Goal: Transaction & Acquisition: Purchase product/service

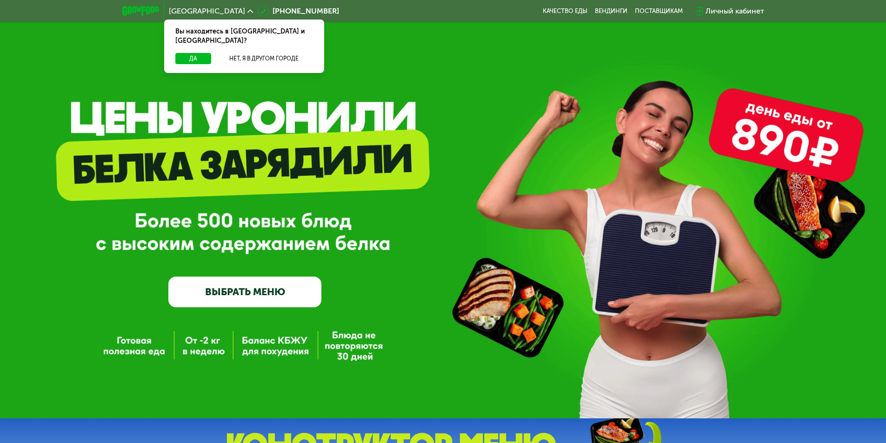
click at [198, 42] on div "Вы находитесь в [GEOGRAPHIC_DATA] и [GEOGRAPHIC_DATA]?" at bounding box center [244, 36] width 160 height 33
click at [200, 53] on button "Да" at bounding box center [193, 58] width 36 height 11
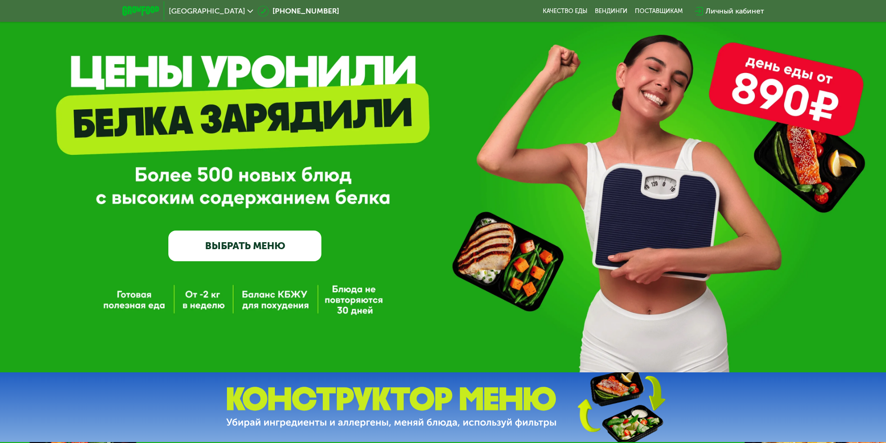
scroll to position [47, 0]
click at [236, 251] on link "ВЫБРАТЬ МЕНЮ" at bounding box center [244, 245] width 153 height 31
click at [248, 247] on link "ВЫБРАТЬ МЕНЮ" at bounding box center [244, 245] width 153 height 31
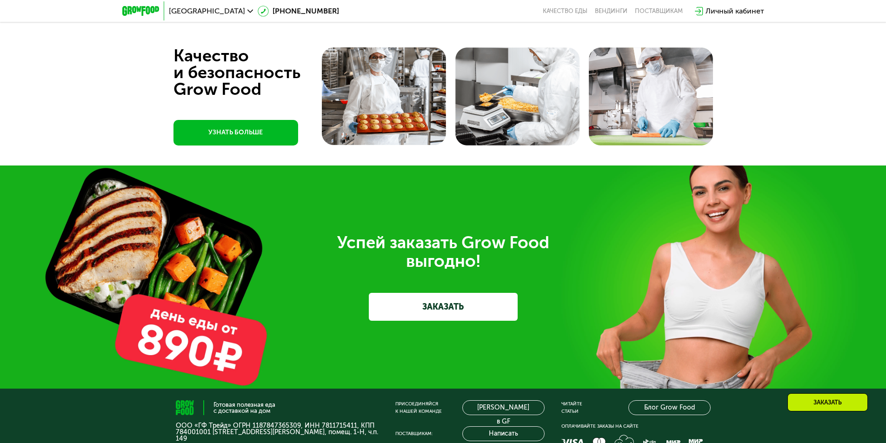
scroll to position [2233, 0]
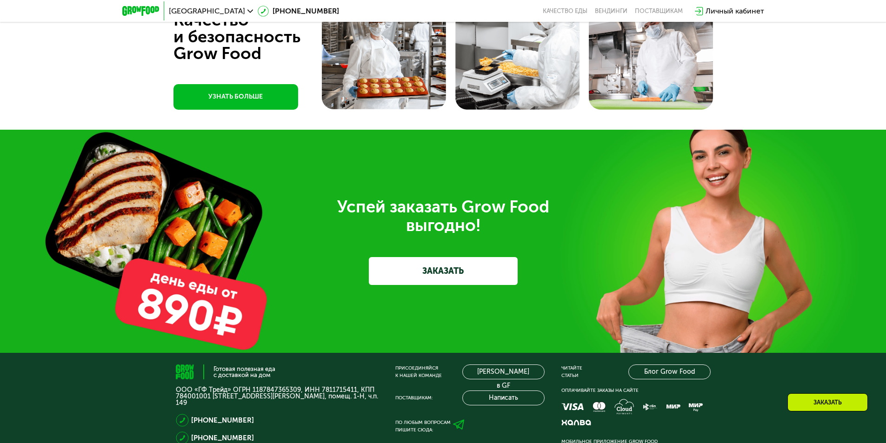
click at [455, 276] on link "ЗАКАЗАТЬ" at bounding box center [443, 271] width 149 height 28
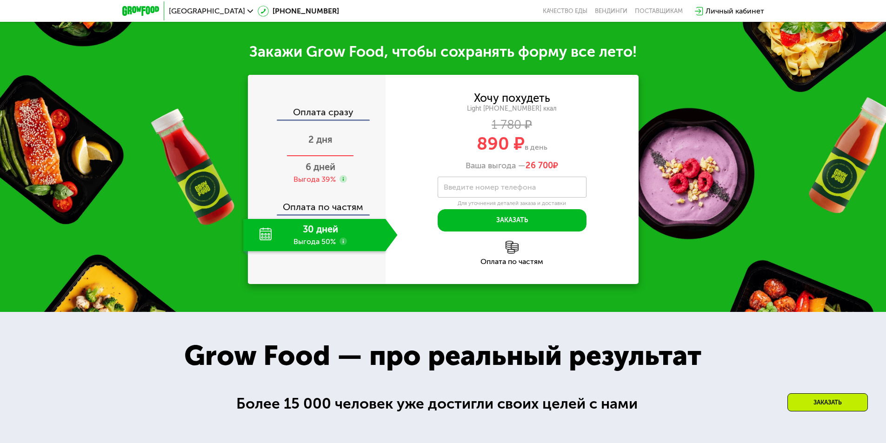
scroll to position [470, 0]
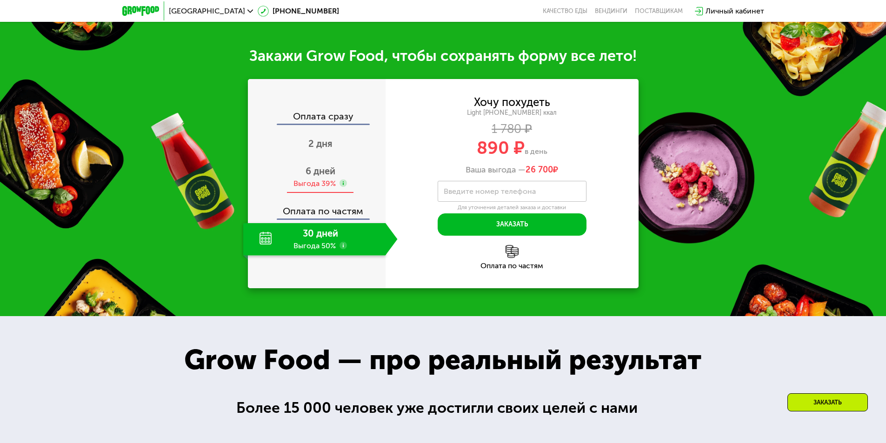
click at [317, 177] on span "6 дней" at bounding box center [321, 171] width 30 height 11
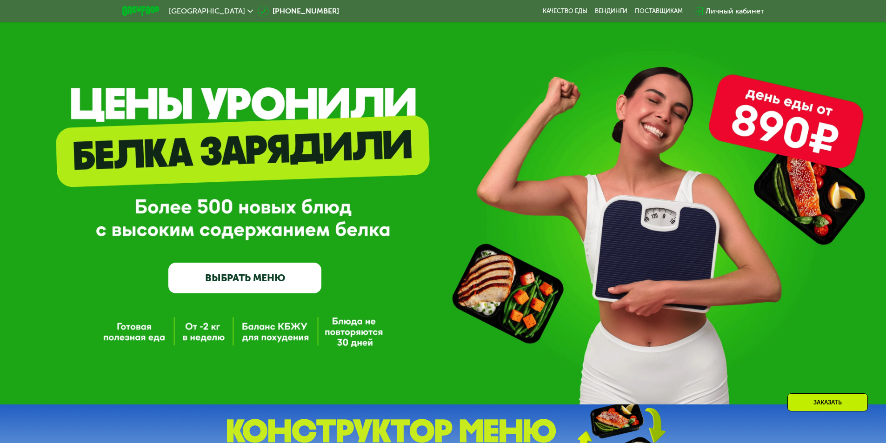
scroll to position [5, 0]
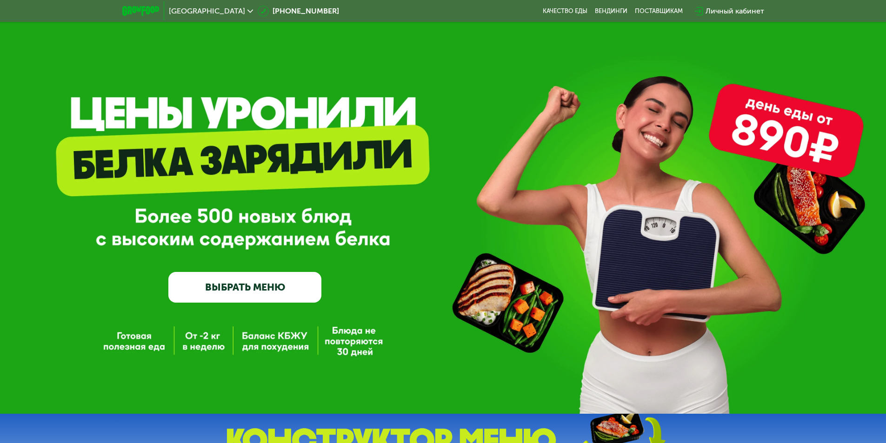
click at [222, 292] on link "ВЫБРАТЬ МЕНЮ" at bounding box center [244, 287] width 153 height 31
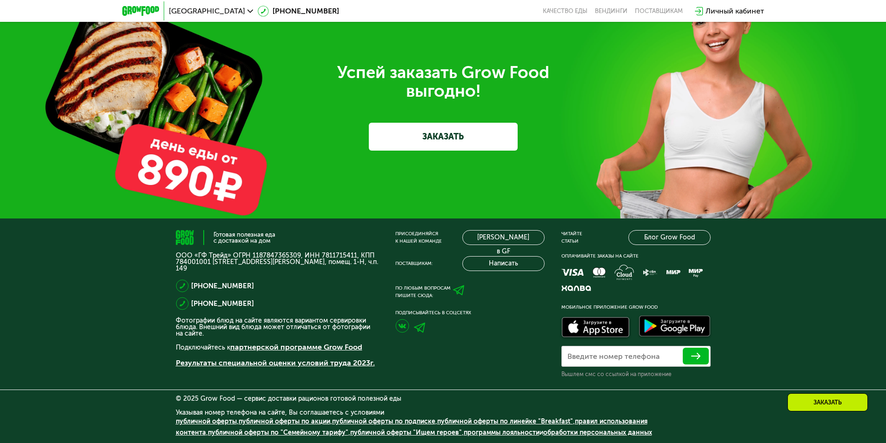
scroll to position [2371, 0]
click at [437, 137] on link "ЗАКАЗАТЬ" at bounding box center [443, 137] width 149 height 28
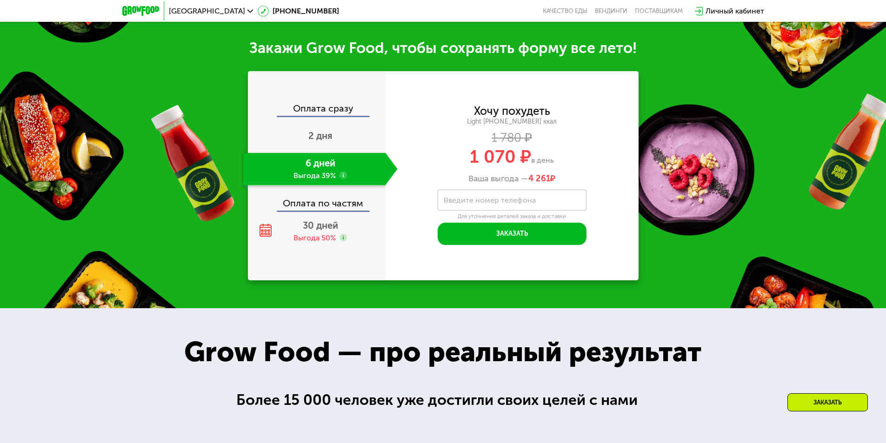
scroll to position [470, 0]
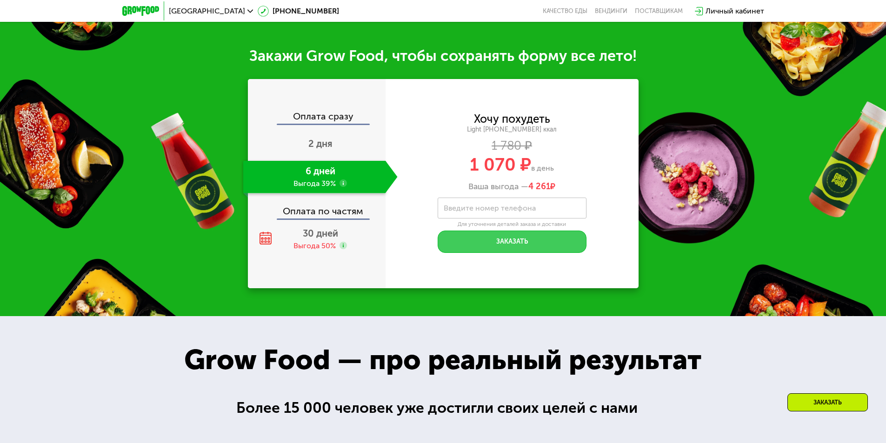
click at [492, 242] on button "Заказать" at bounding box center [512, 242] width 149 height 22
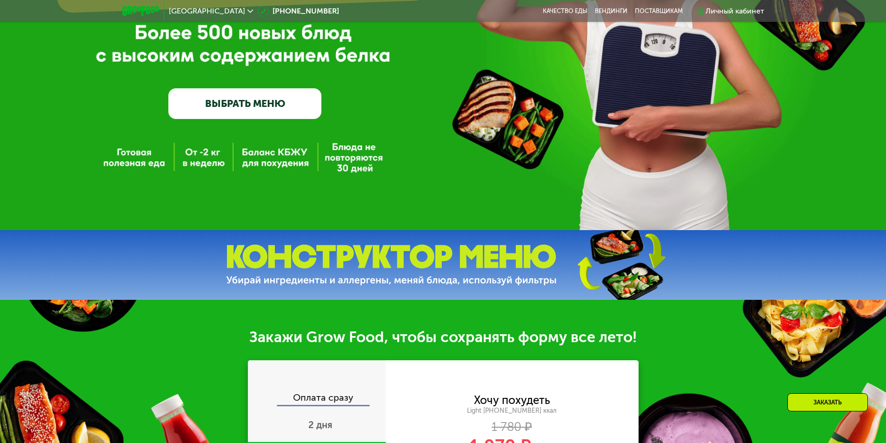
scroll to position [0, 0]
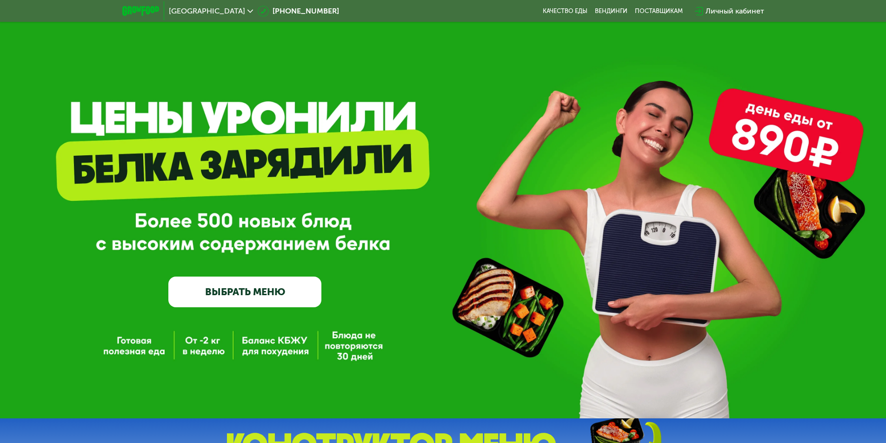
click at [248, 296] on link "ВЫБРАТЬ МЕНЮ" at bounding box center [244, 292] width 153 height 31
click at [241, 298] on link "ВЫБРАТЬ МЕНЮ" at bounding box center [244, 292] width 153 height 31
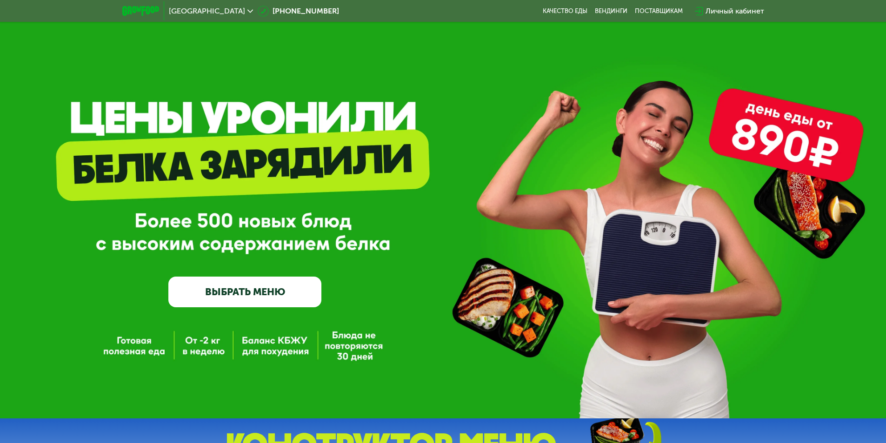
click at [241, 298] on link "ВЫБРАТЬ МЕНЮ" at bounding box center [244, 292] width 153 height 31
